Goal: Task Accomplishment & Management: Complete application form

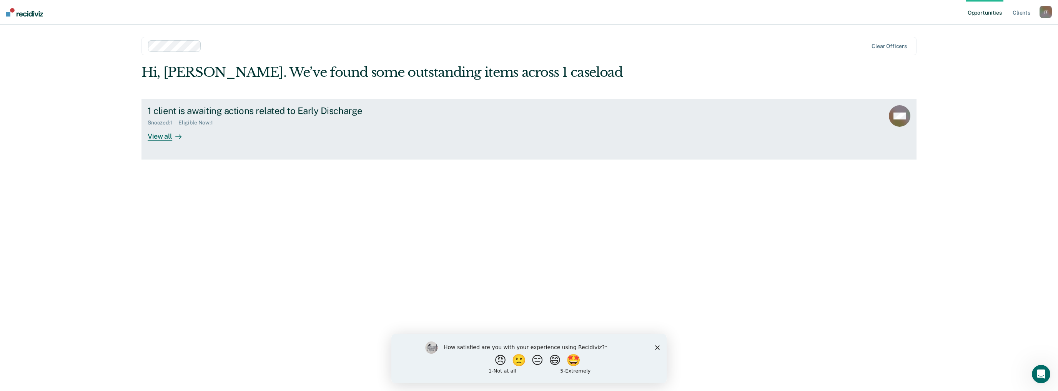
click at [165, 136] on div "View all" at bounding box center [169, 133] width 43 height 15
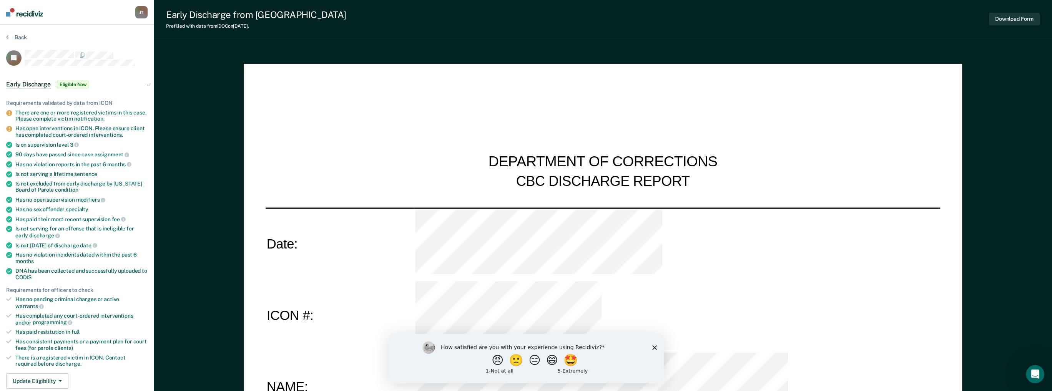
type textarea "x"
